Goal: Find specific page/section: Find specific page/section

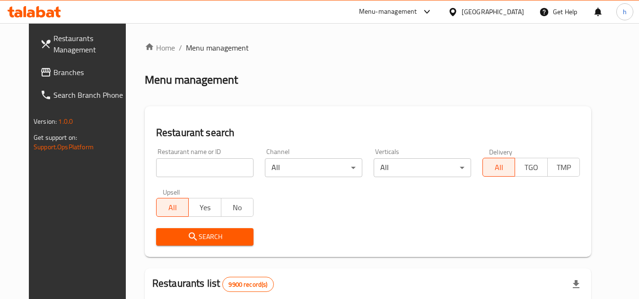
drag, startPoint x: 45, startPoint y: 70, endPoint x: 0, endPoint y: 86, distance: 47.5
click at [53, 70] on span "Branches" at bounding box center [90, 72] width 75 height 11
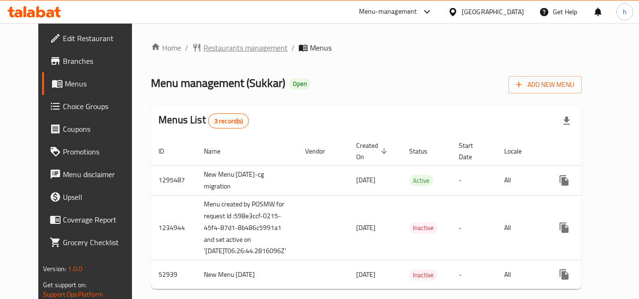
click at [219, 45] on span "Restaurants management" at bounding box center [245, 47] width 84 height 11
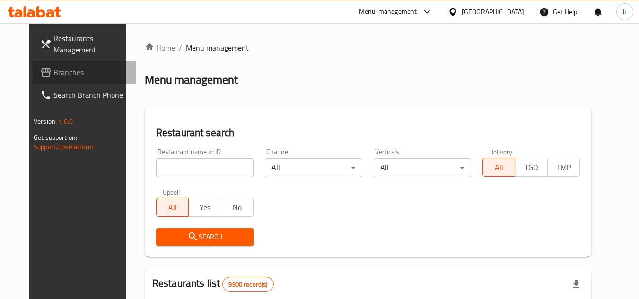
click at [61, 78] on span "Branches" at bounding box center [90, 72] width 75 height 11
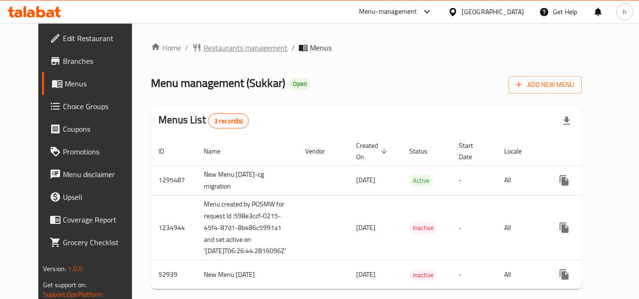
click at [217, 51] on span "Restaurants management" at bounding box center [245, 47] width 84 height 11
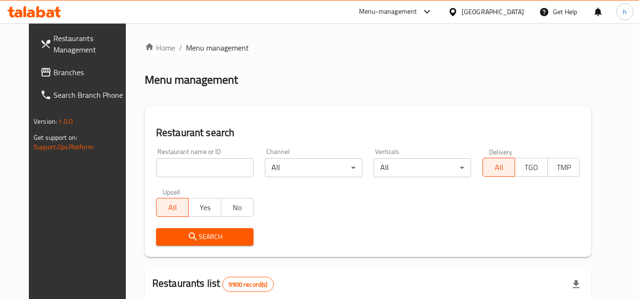
click at [191, 161] on input "search" at bounding box center [204, 167] width 97 height 19
paste input "3920"
type input "3920"
click button "Search" at bounding box center [204, 236] width 97 height 17
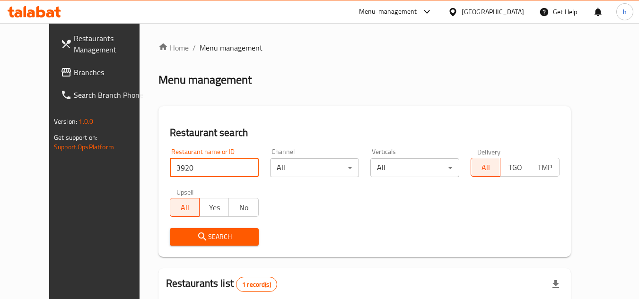
click at [60, 78] on link "Branches" at bounding box center [104, 72] width 103 height 23
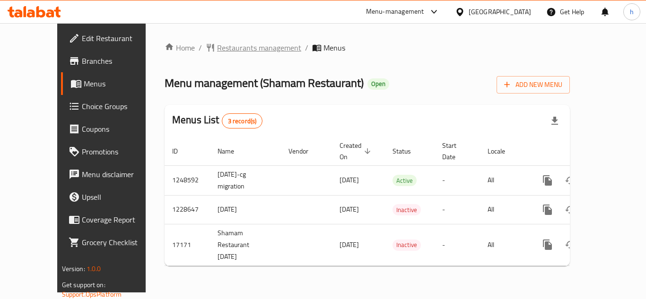
click at [231, 51] on span "Restaurants management" at bounding box center [259, 47] width 84 height 11
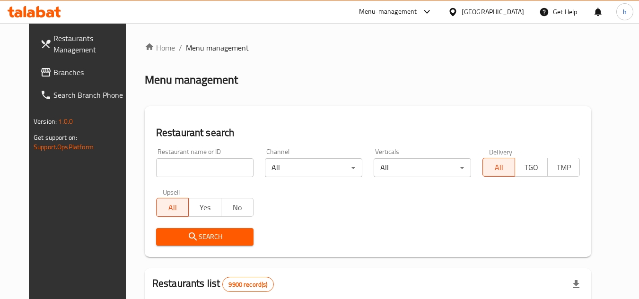
click at [54, 75] on span "Branches" at bounding box center [90, 72] width 75 height 11
